Goal: Navigation & Orientation: Find specific page/section

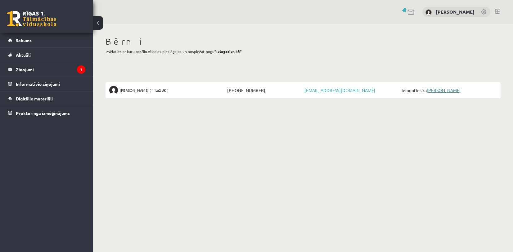
click at [435, 88] on link "[PERSON_NAME]" at bounding box center [444, 91] width 34 height 6
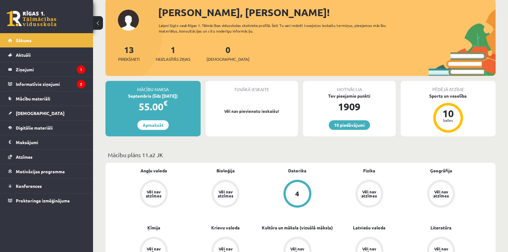
scroll to position [124, 0]
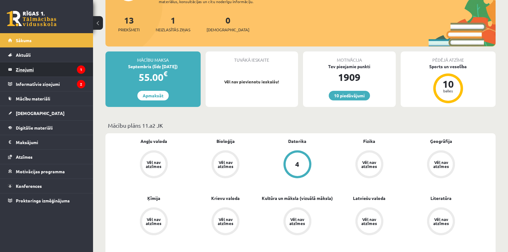
click at [52, 69] on legend "Ziņojumi 1" at bounding box center [51, 69] width 70 height 14
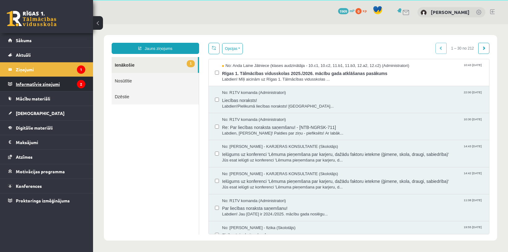
click at [50, 88] on legend "Informatīvie ziņojumi 2" at bounding box center [51, 84] width 70 height 14
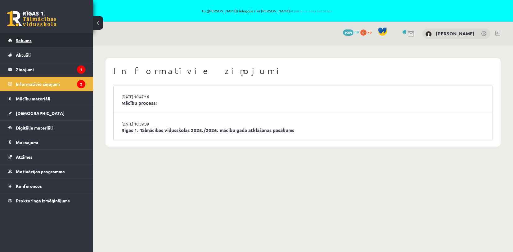
click at [44, 42] on link "Sākums" at bounding box center [46, 40] width 77 height 14
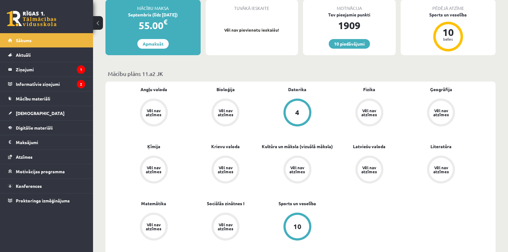
scroll to position [186, 0]
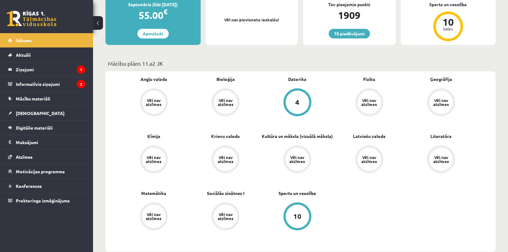
click at [302, 106] on div "4" at bounding box center [298, 103] width 24 height 24
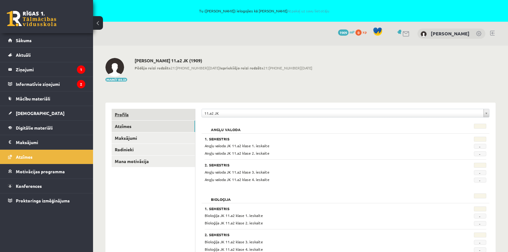
click at [132, 117] on link "Profils" at bounding box center [153, 114] width 83 height 11
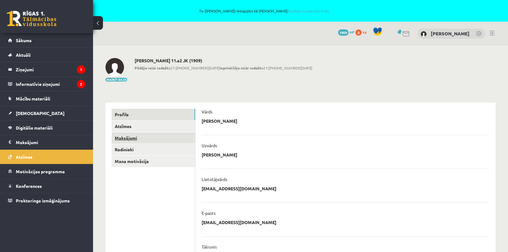
click at [151, 138] on link "Maksājumi" at bounding box center [153, 137] width 83 height 11
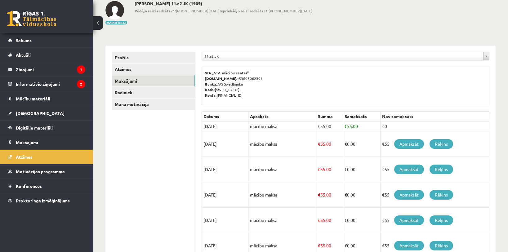
scroll to position [53, 0]
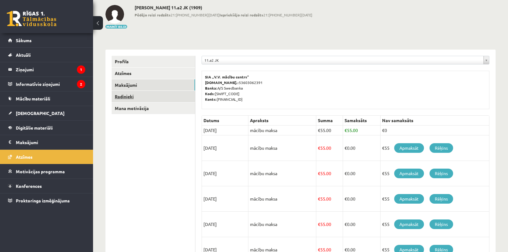
click at [145, 96] on link "Radinieki" at bounding box center [153, 96] width 83 height 11
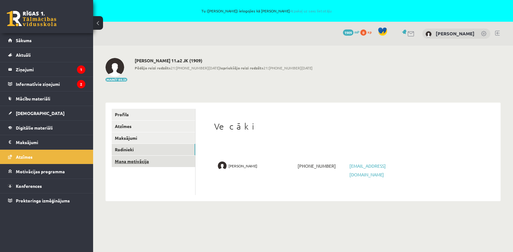
click at [147, 160] on link "Mana motivācija" at bounding box center [153, 161] width 83 height 11
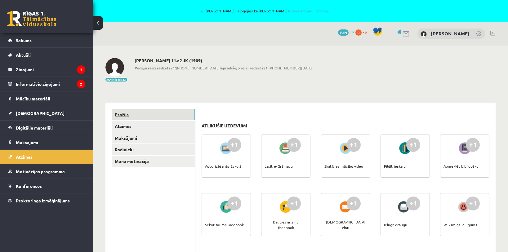
click at [153, 115] on link "Profils" at bounding box center [153, 114] width 83 height 11
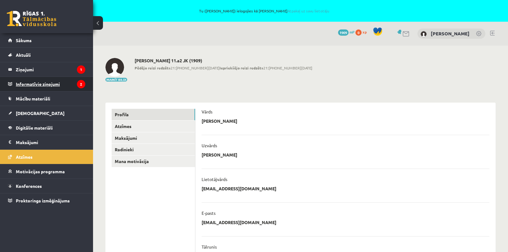
click at [35, 85] on legend "Informatīvie ziņojumi 2" at bounding box center [51, 84] width 70 height 14
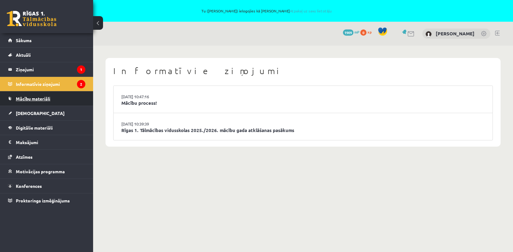
click at [48, 100] on span "Mācību materiāli" at bounding box center [33, 99] width 34 height 6
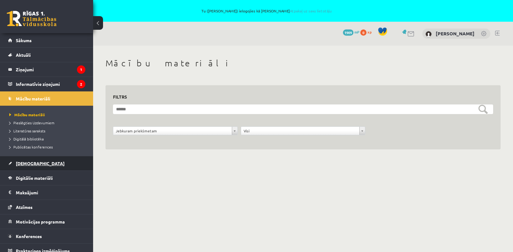
click at [33, 164] on span "[DEMOGRAPHIC_DATA]" at bounding box center [40, 164] width 49 height 6
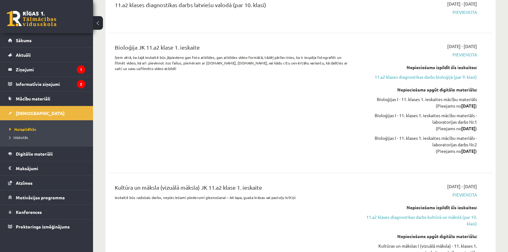
scroll to position [1086, 0]
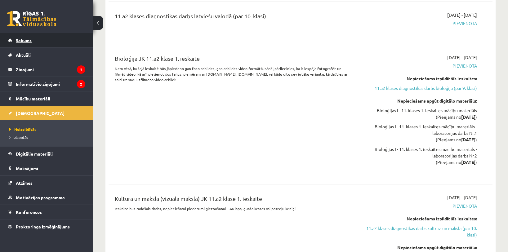
click at [19, 40] on span "Sākums" at bounding box center [24, 41] width 16 height 6
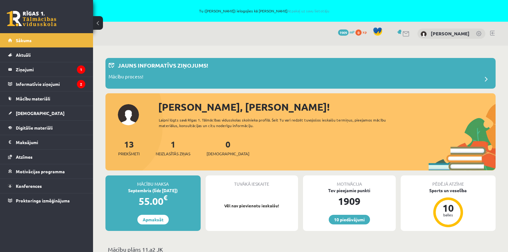
click at [491, 34] on link at bounding box center [492, 33] width 5 height 5
